Goal: Obtain resource: Obtain resource

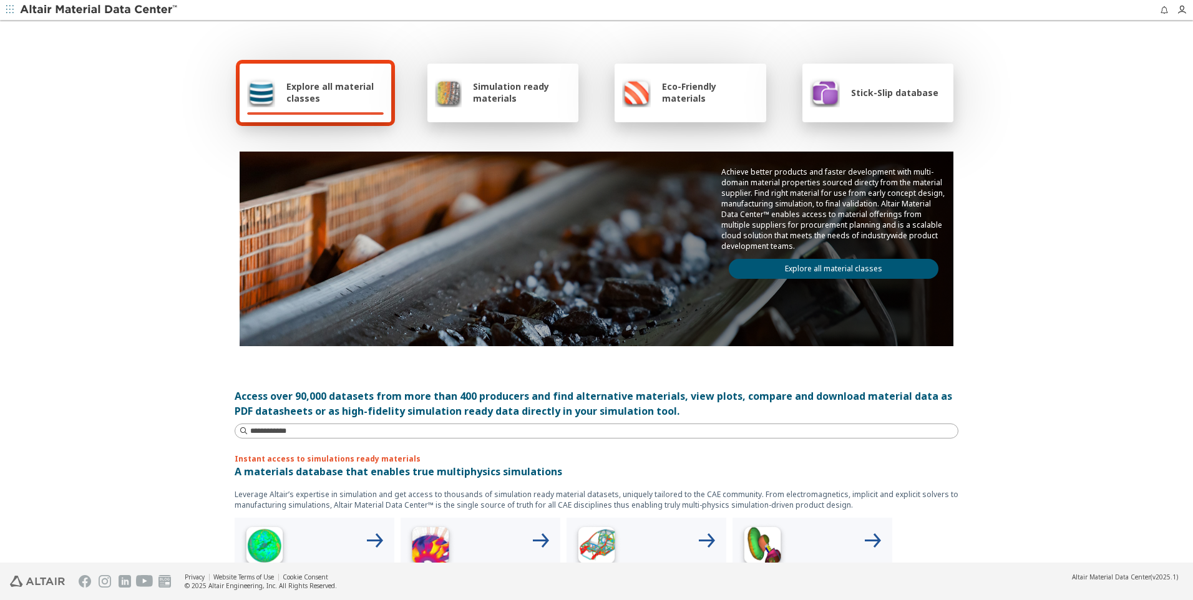
click at [288, 85] on span "Explore all material classes" at bounding box center [334, 92] width 97 height 24
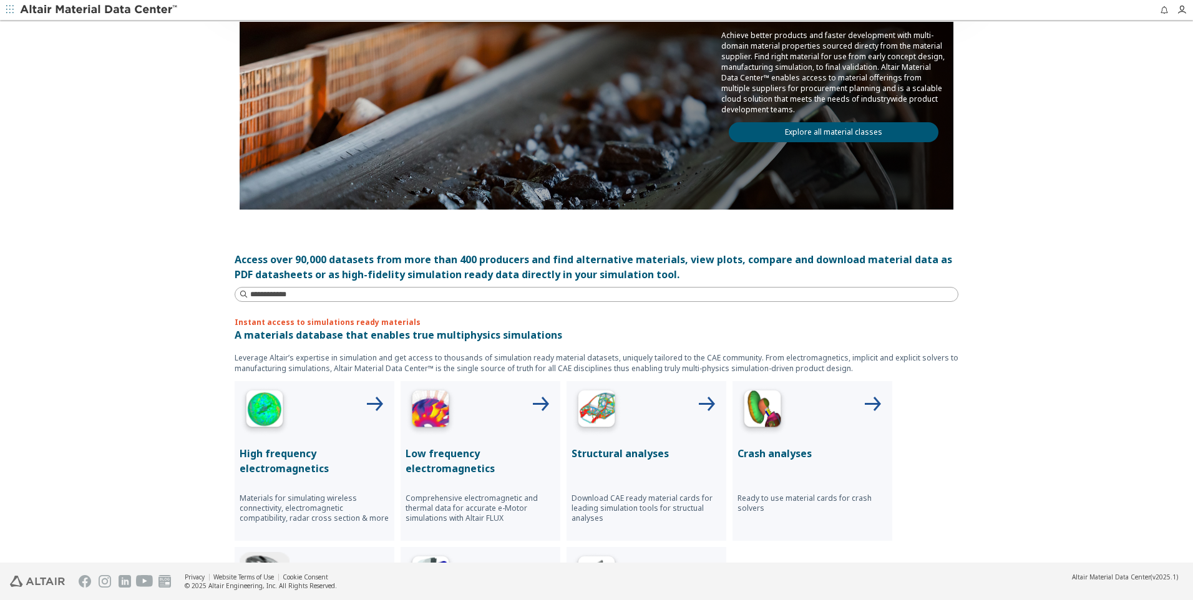
scroll to position [249, 0]
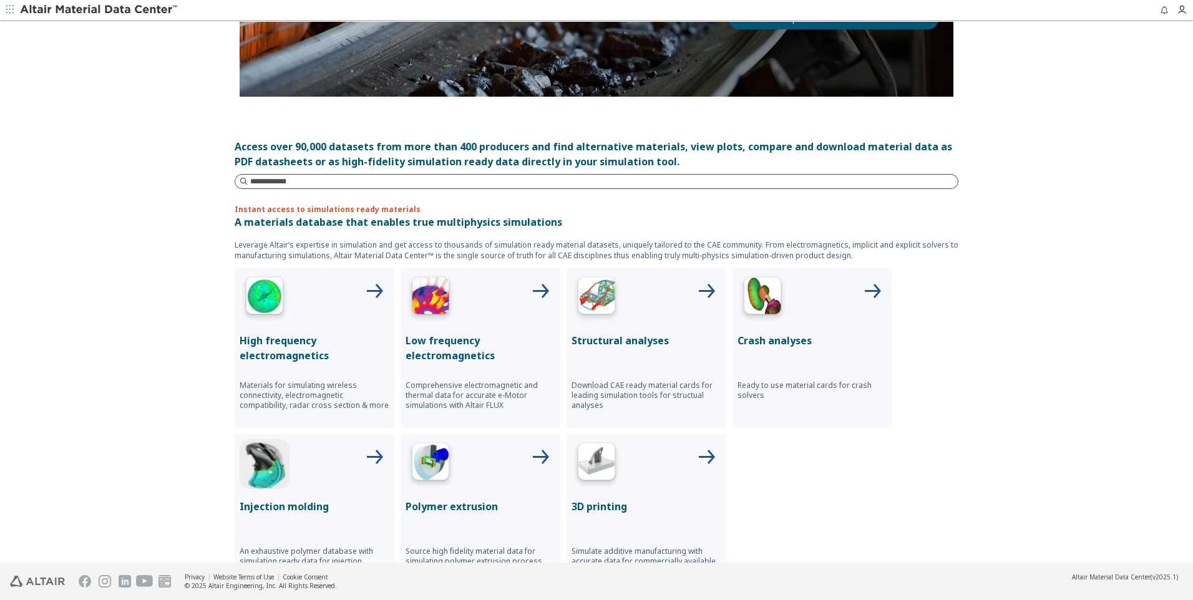
click at [281, 186] on input at bounding box center [603, 181] width 707 height 12
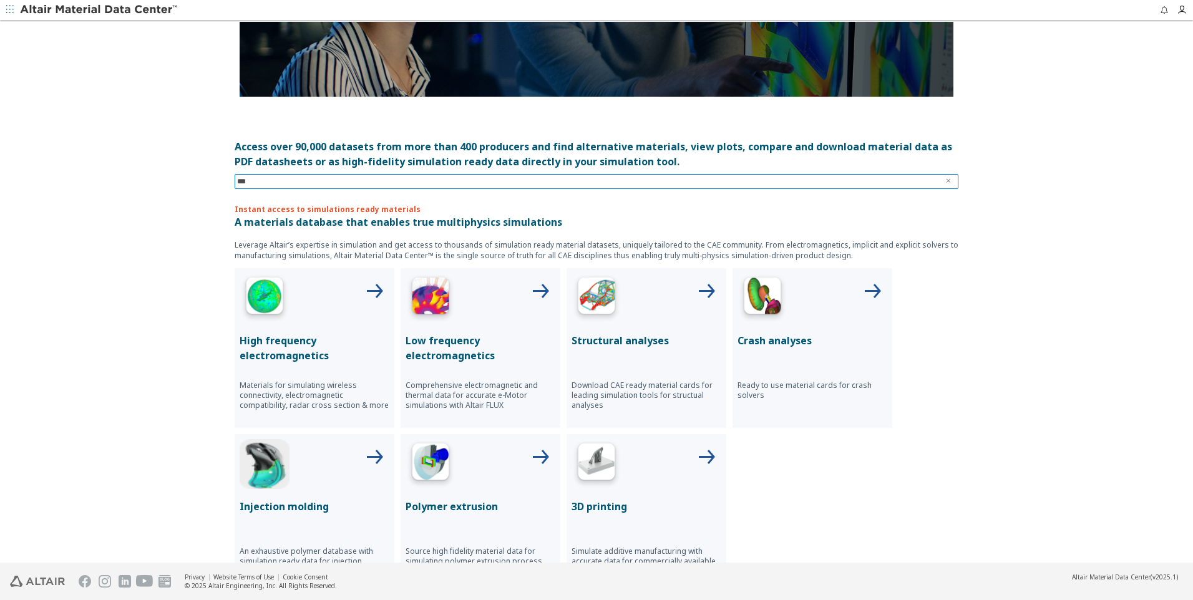
type input "****"
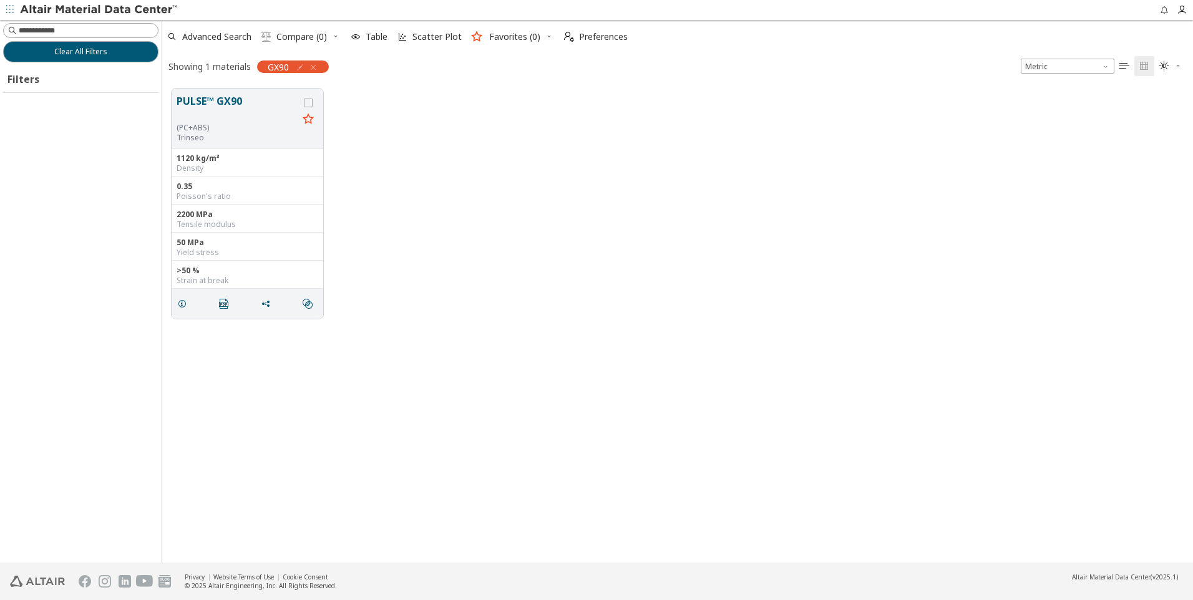
scroll to position [474, 1021]
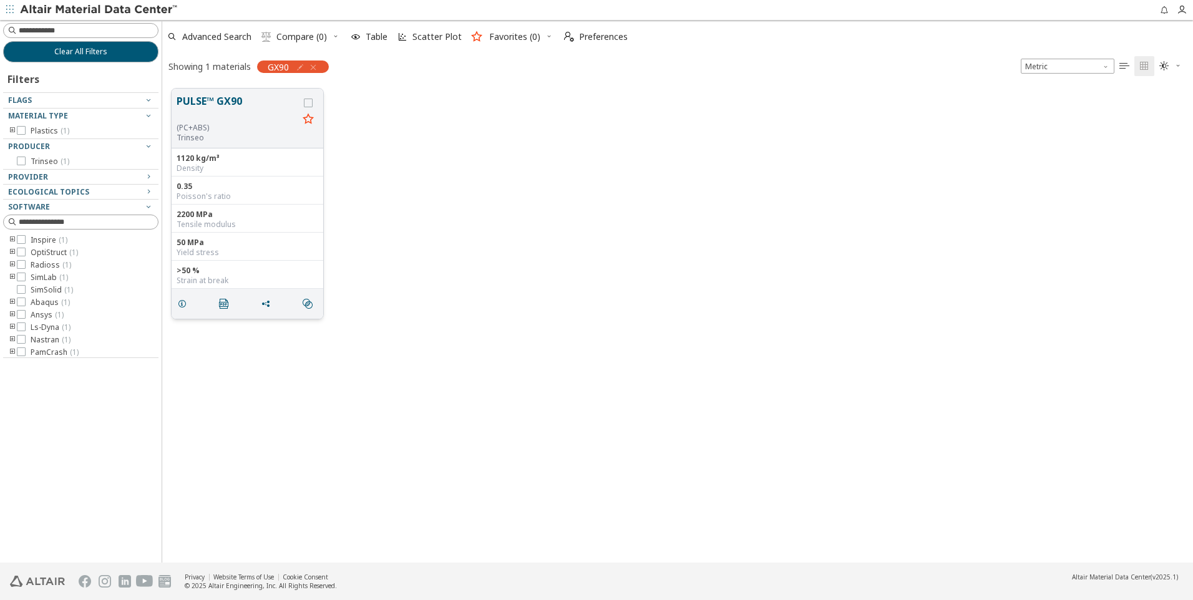
click at [230, 102] on button "PULSE™ GX90" at bounding box center [238, 108] width 122 height 29
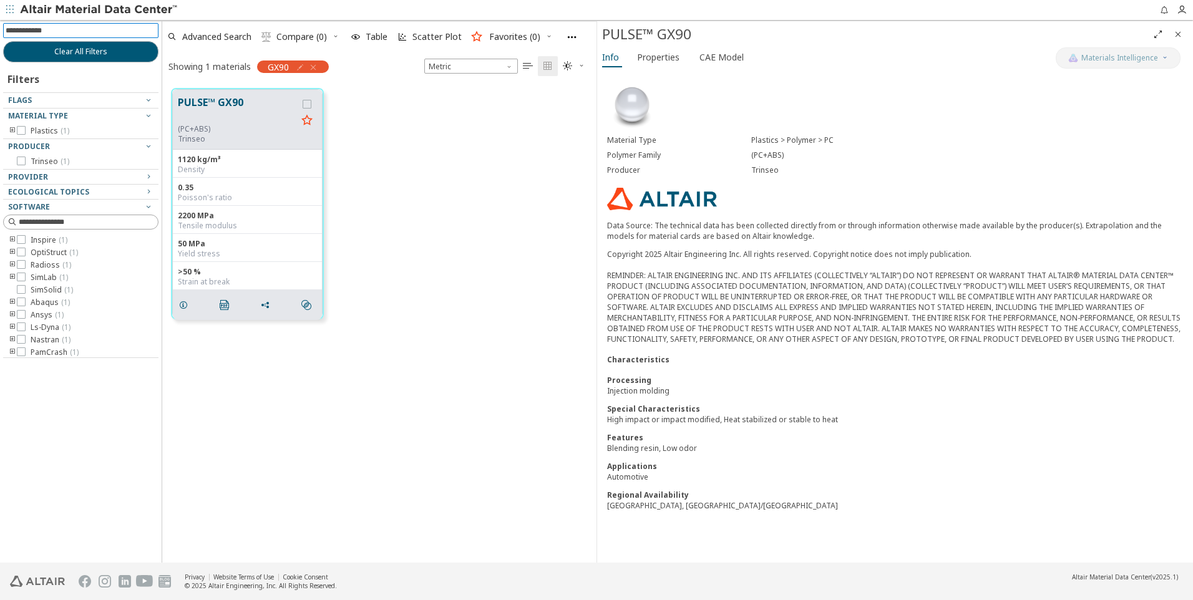
click at [47, 30] on input at bounding box center [82, 31] width 153 height 14
click at [50, 28] on input at bounding box center [82, 31] width 153 height 14
type input "****"
click at [230, 104] on button "PULSE™ GX90" at bounding box center [237, 109] width 119 height 29
click at [644, 57] on span "Properties" at bounding box center [658, 57] width 42 height 20
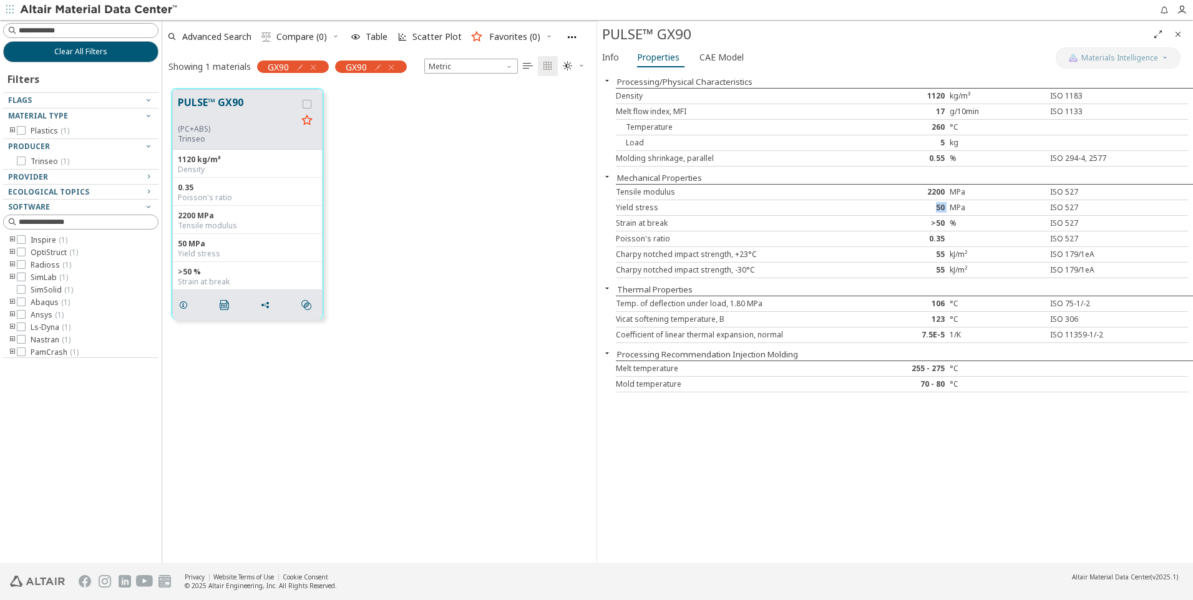
drag, startPoint x: 951, startPoint y: 206, endPoint x: 929, endPoint y: 210, distance: 21.4
click at [929, 210] on div "Yield stress 50 MPa ISO 527" at bounding box center [902, 208] width 572 height 16
click at [725, 53] on span "CAE Model" at bounding box center [721, 57] width 44 height 20
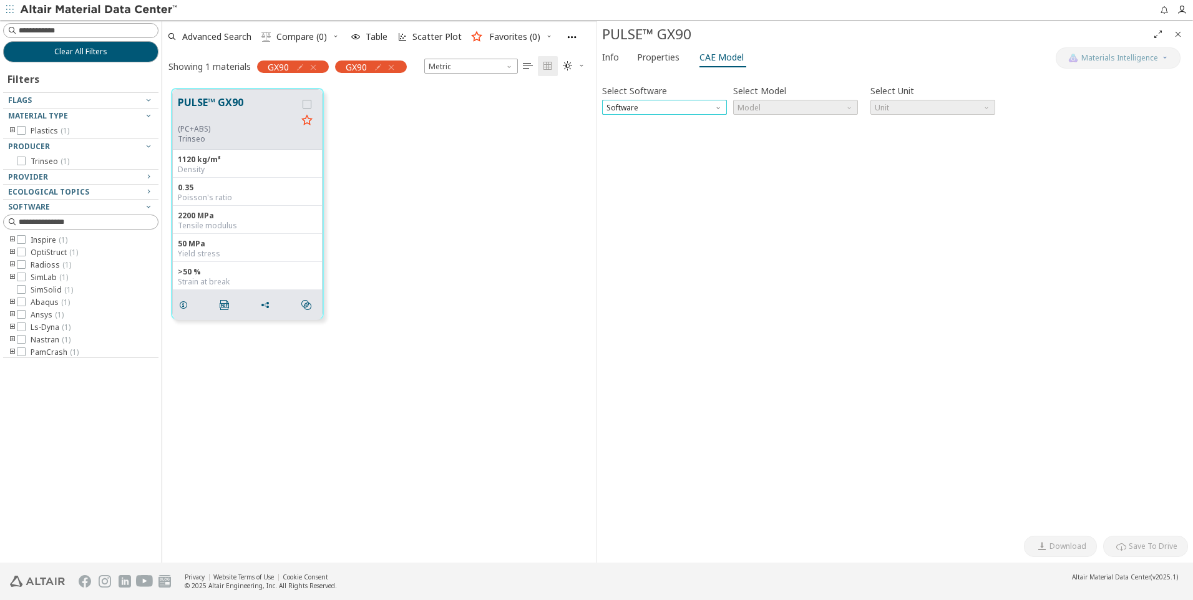
click at [709, 105] on span "Software" at bounding box center [664, 107] width 125 height 15
click at [656, 138] on span "OptiStruct" at bounding box center [664, 137] width 115 height 9
click at [806, 112] on span "Model" at bounding box center [795, 107] width 125 height 15
click at [811, 102] on span "Model" at bounding box center [795, 107] width 125 height 15
click at [811, 105] on span "Model" at bounding box center [795, 107] width 125 height 15
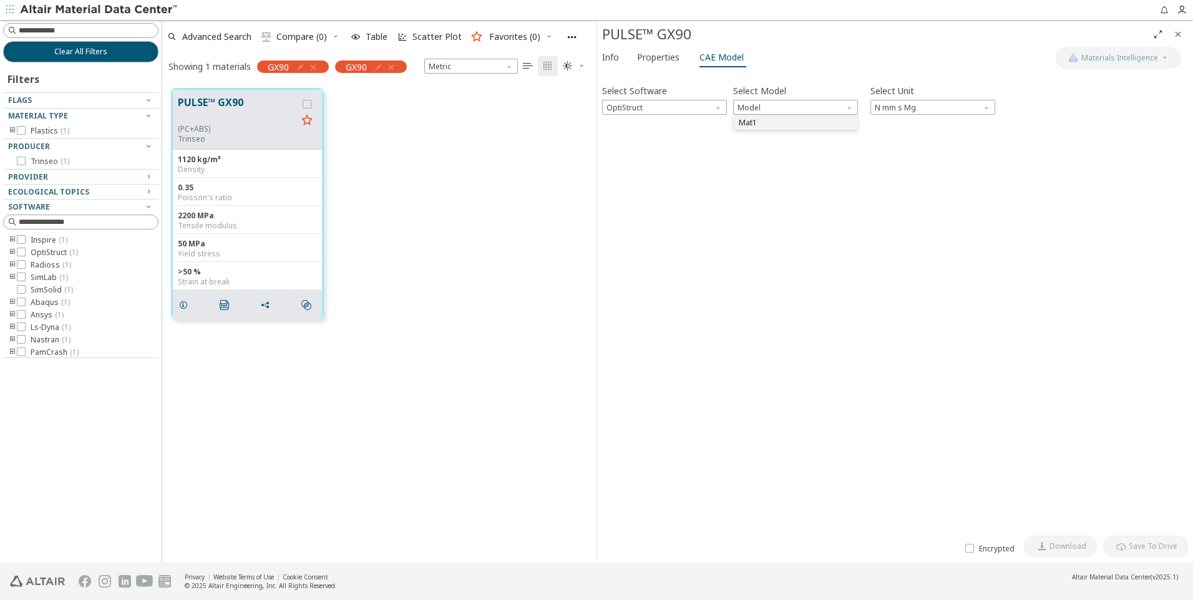
click at [805, 125] on span "Mat1" at bounding box center [795, 123] width 115 height 9
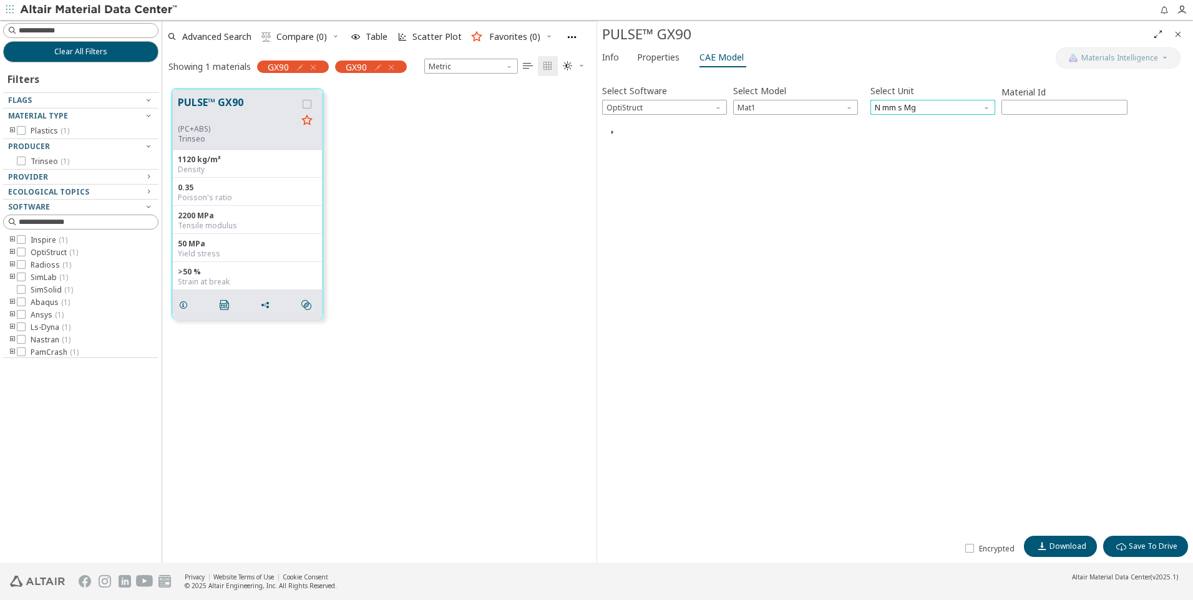
click at [952, 105] on span "N mm s Mg" at bounding box center [932, 107] width 125 height 15
click at [611, 134] on icon "button" at bounding box center [612, 133] width 10 height 10
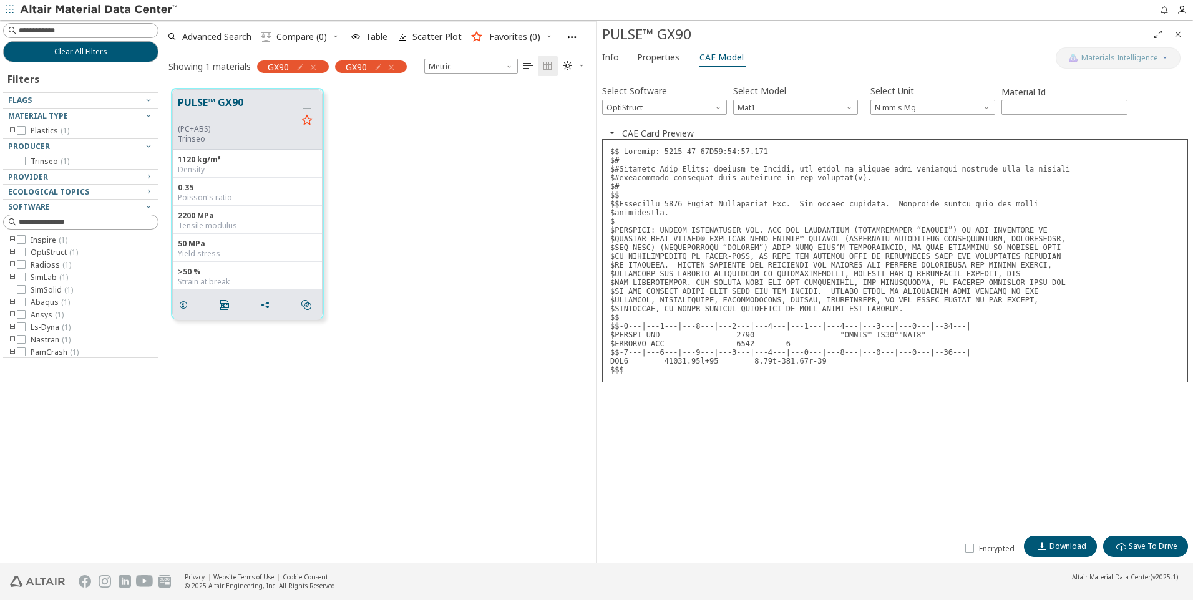
click at [854, 350] on pre at bounding box center [895, 260] width 586 height 243
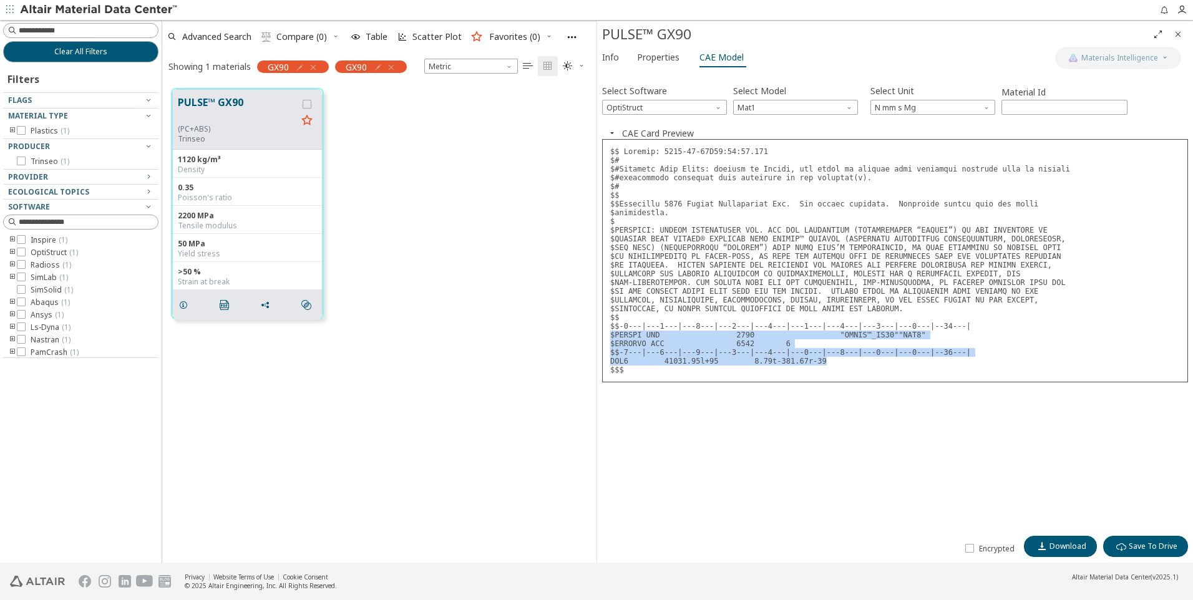
drag, startPoint x: 816, startPoint y: 362, endPoint x: 601, endPoint y: 335, distance: 216.2
click at [601, 335] on div "Select Software OptiStruct Select Model Mat1 Select Unit N mm s Mg Material Id …" at bounding box center [895, 316] width 596 height 492
click at [225, 305] on icon "" at bounding box center [225, 305] width 10 height 10
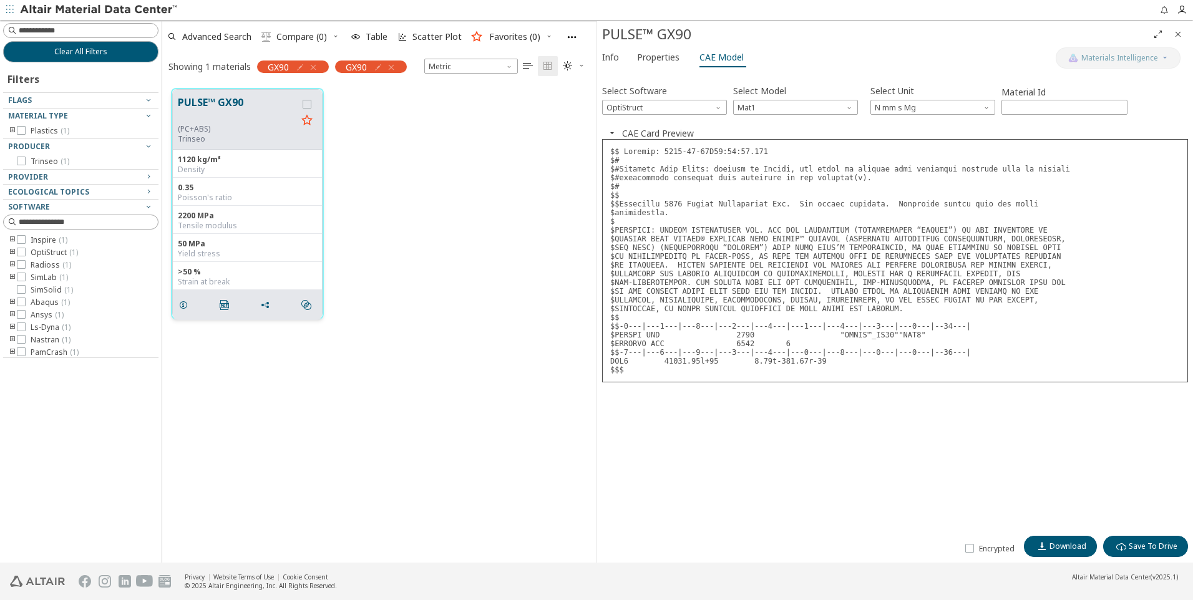
click at [792, 288] on pre at bounding box center [895, 260] width 586 height 243
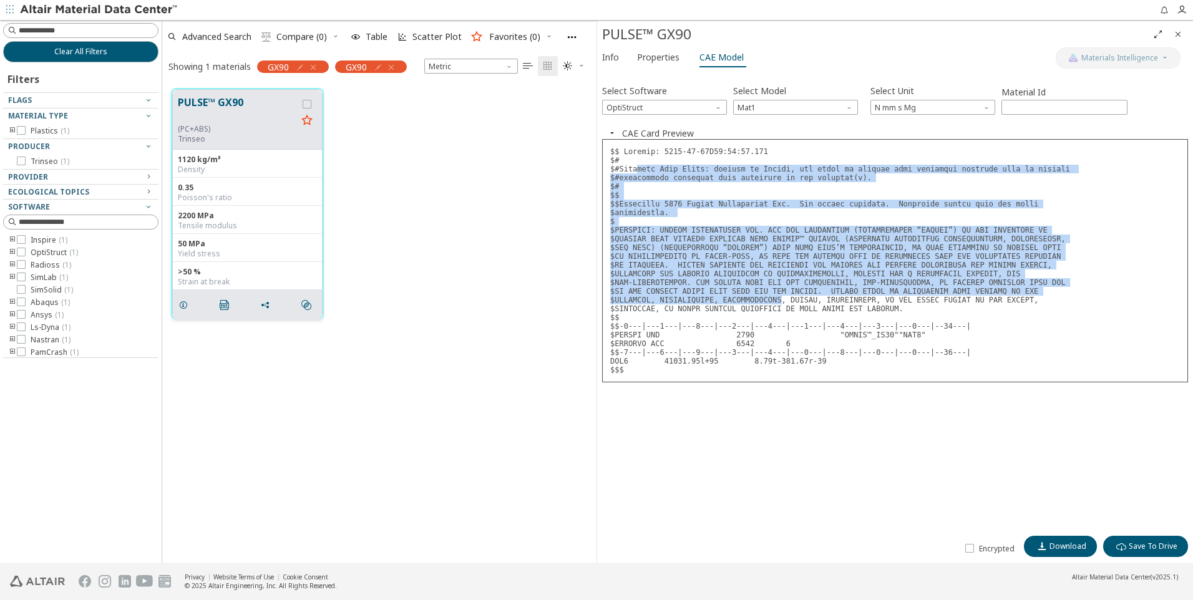
drag, startPoint x: 636, startPoint y: 170, endPoint x: 768, endPoint y: 296, distance: 182.2
click at [768, 296] on pre at bounding box center [895, 260] width 586 height 243
click at [390, 66] on icon "button" at bounding box center [391, 67] width 10 height 10
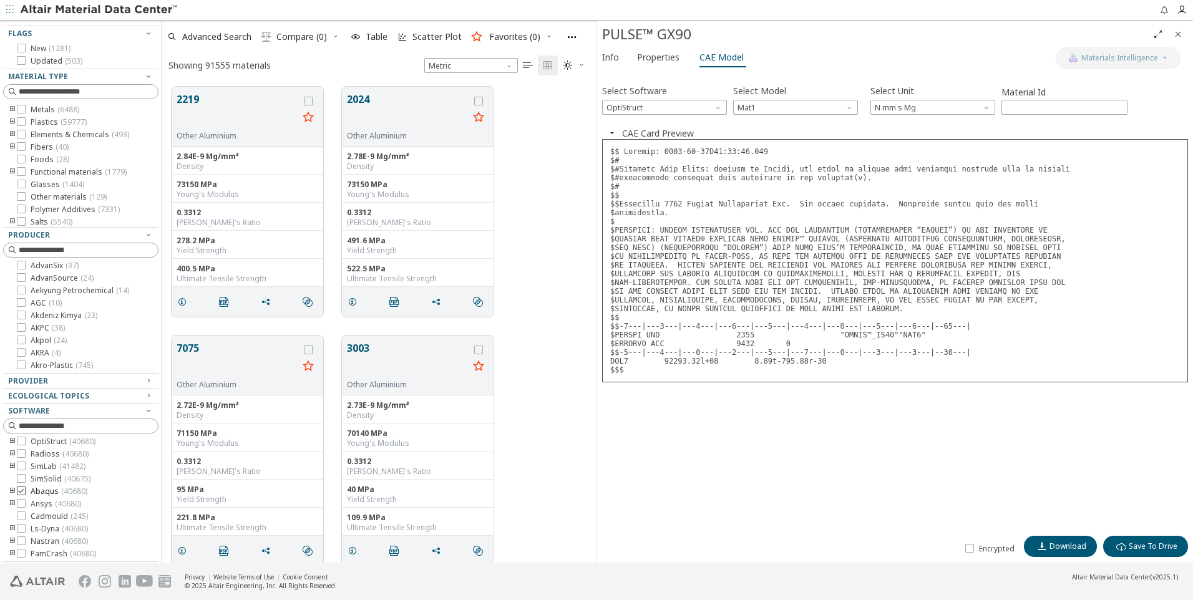
scroll to position [48, 0]
click at [675, 104] on span "OptiStruct" at bounding box center [664, 107] width 125 height 15
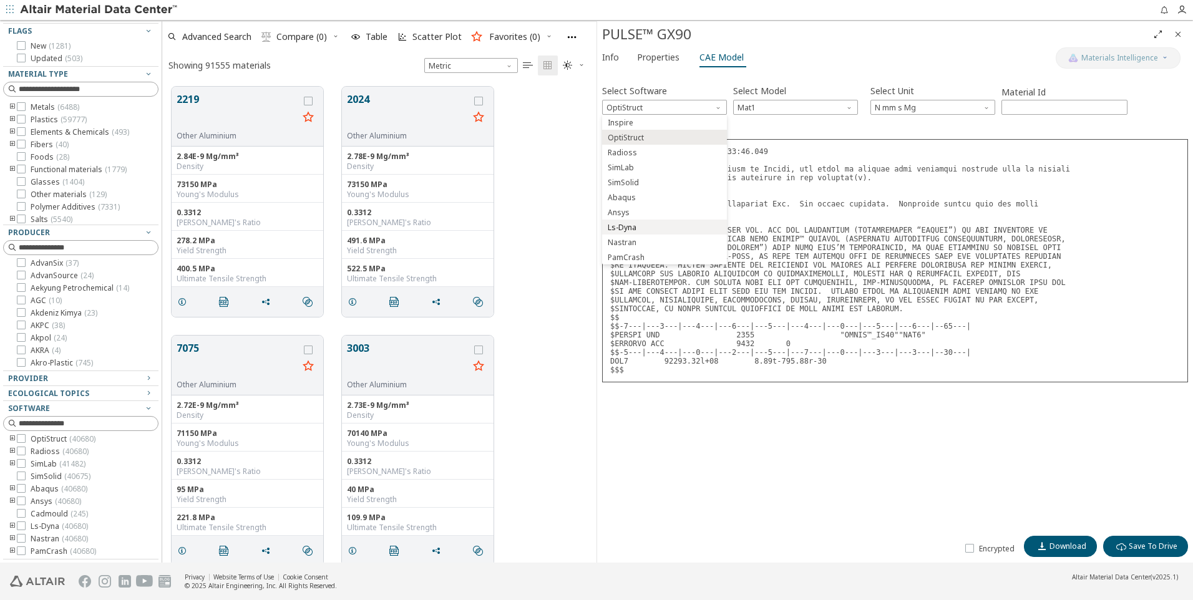
click at [652, 220] on button "Ls-Dyna" at bounding box center [664, 227] width 125 height 15
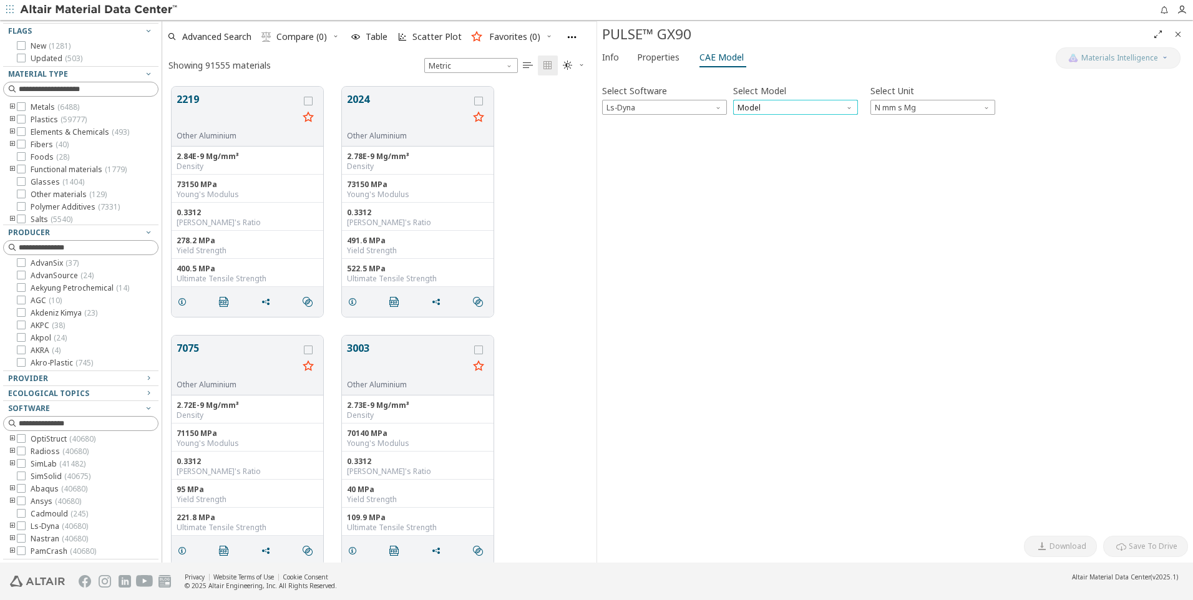
click at [773, 104] on span "Model" at bounding box center [795, 107] width 125 height 15
click at [774, 119] on span "Mat1" at bounding box center [795, 123] width 115 height 9
click at [945, 110] on span "N mm s Mg" at bounding box center [932, 107] width 125 height 15
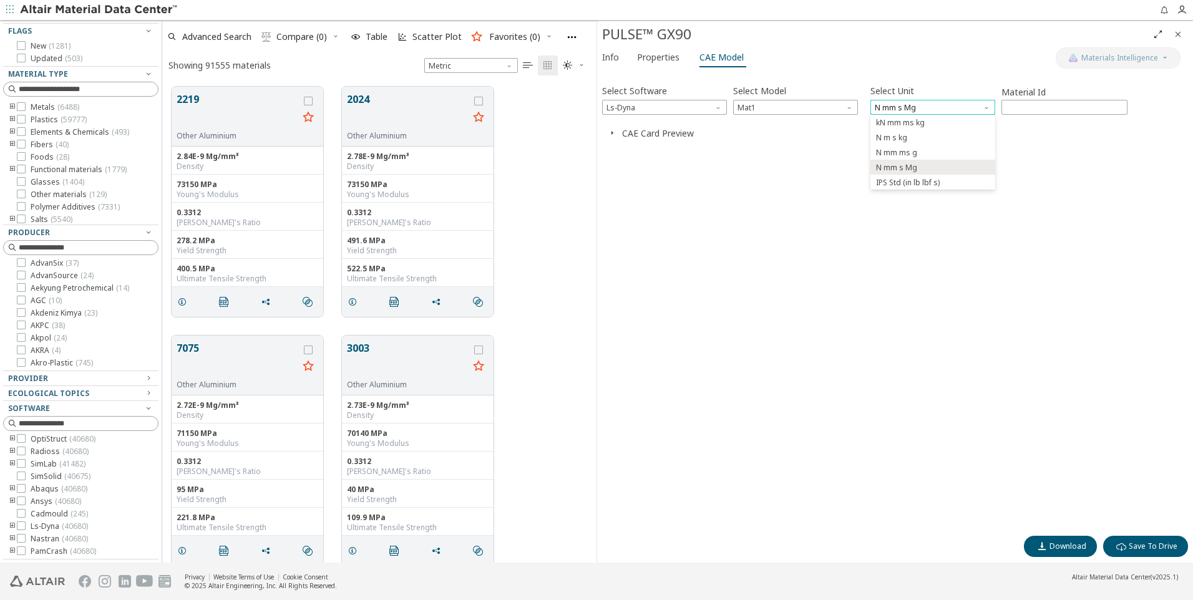
click at [945, 110] on span "N mm s Mg" at bounding box center [932, 107] width 125 height 15
click at [634, 138] on button "CAE Card Preview" at bounding box center [658, 133] width 72 height 12
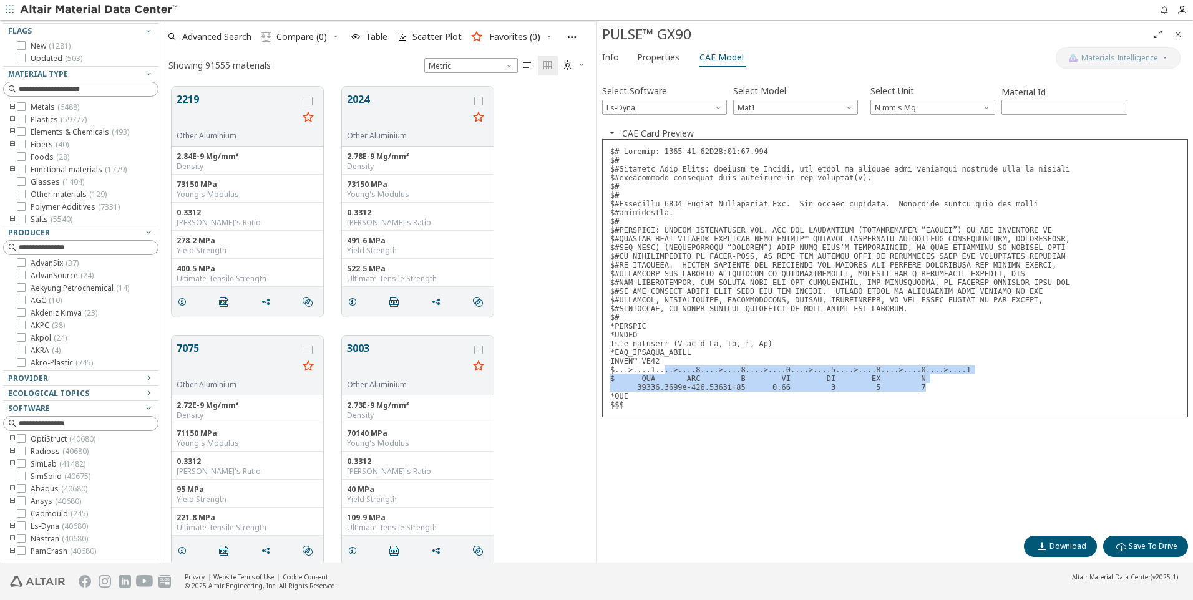
drag, startPoint x: 657, startPoint y: 367, endPoint x: 908, endPoint y: 390, distance: 251.7
click at [908, 390] on pre at bounding box center [895, 278] width 586 height 278
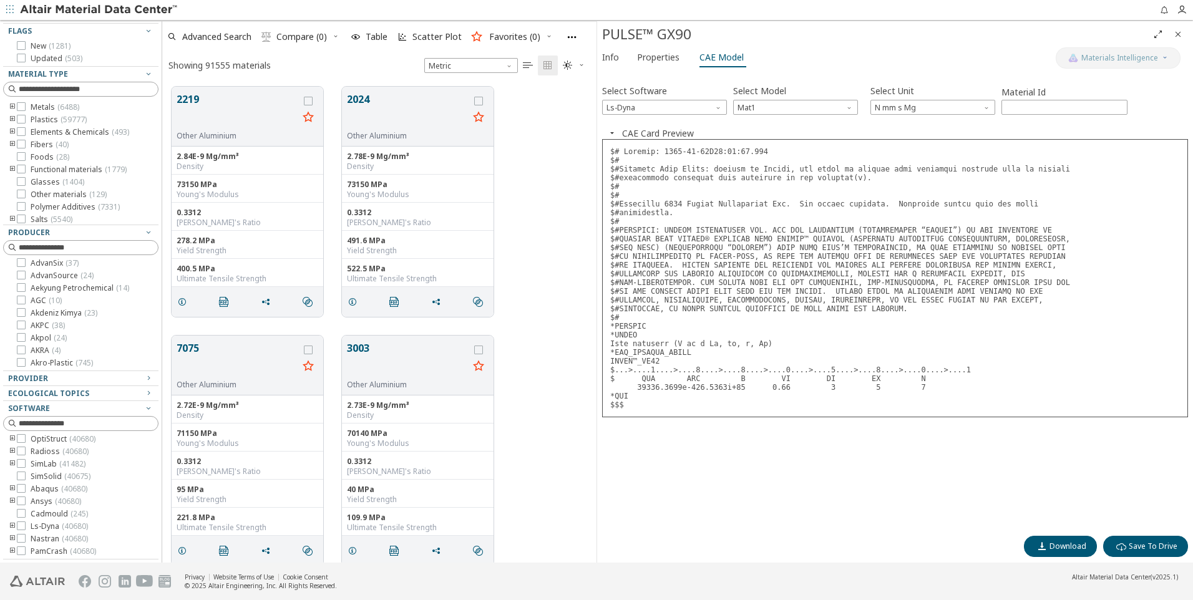
drag, startPoint x: 908, startPoint y: 390, endPoint x: 854, endPoint y: 483, distance: 107.8
click at [854, 483] on div "Select Software Ls-Dyna Select Model Mat1 Select Unit N mm s Mg Material Id ***…" at bounding box center [895, 302] width 586 height 454
click at [779, 490] on div "Select Software Ls-Dyna Select Model Mat1 Select Unit N mm s Mg Material Id ***…" at bounding box center [895, 302] width 586 height 454
click at [1180, 12] on icon "button" at bounding box center [1181, 10] width 10 height 10
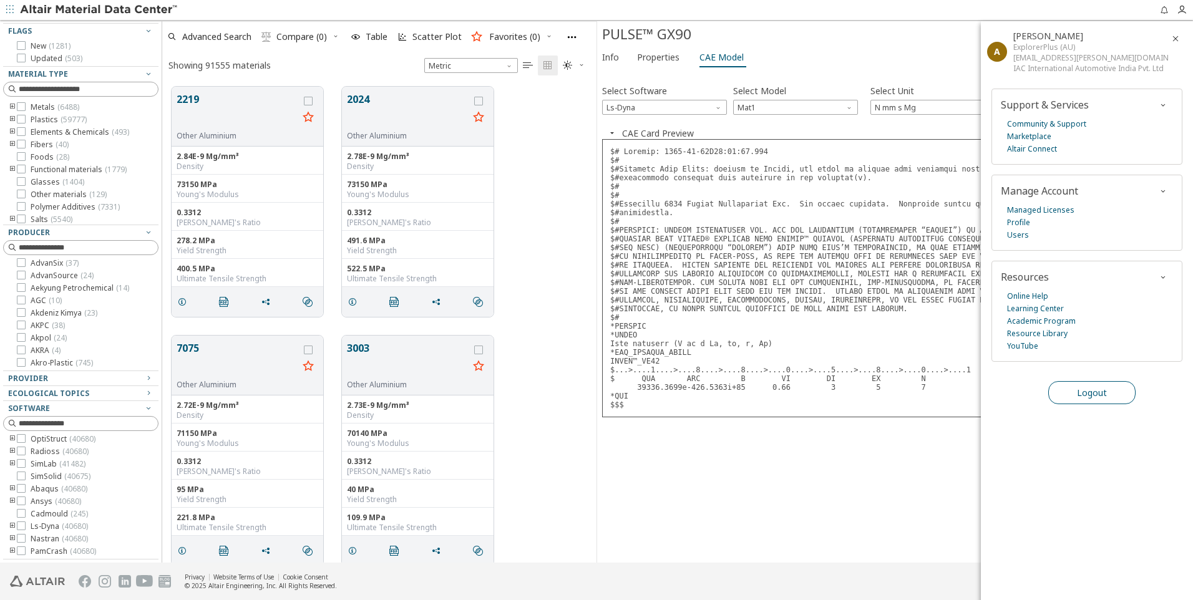
click at [1080, 394] on span "Logout" at bounding box center [1092, 393] width 30 height 12
